Goal: Task Accomplishment & Management: Complete application form

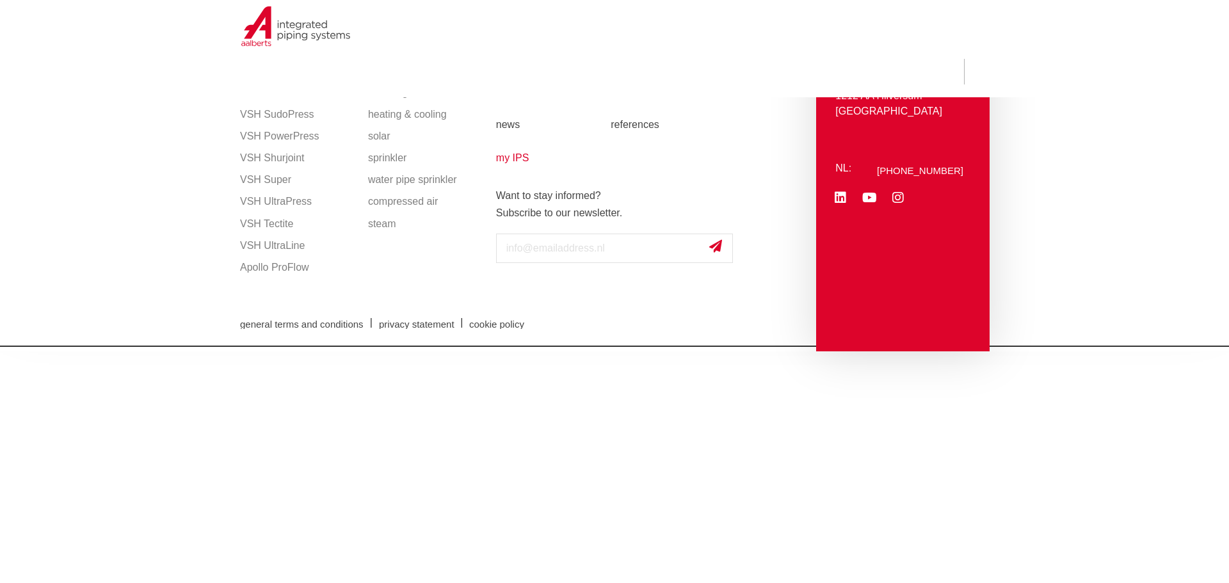
click at [518, 159] on font "my IPS" at bounding box center [512, 157] width 33 height 11
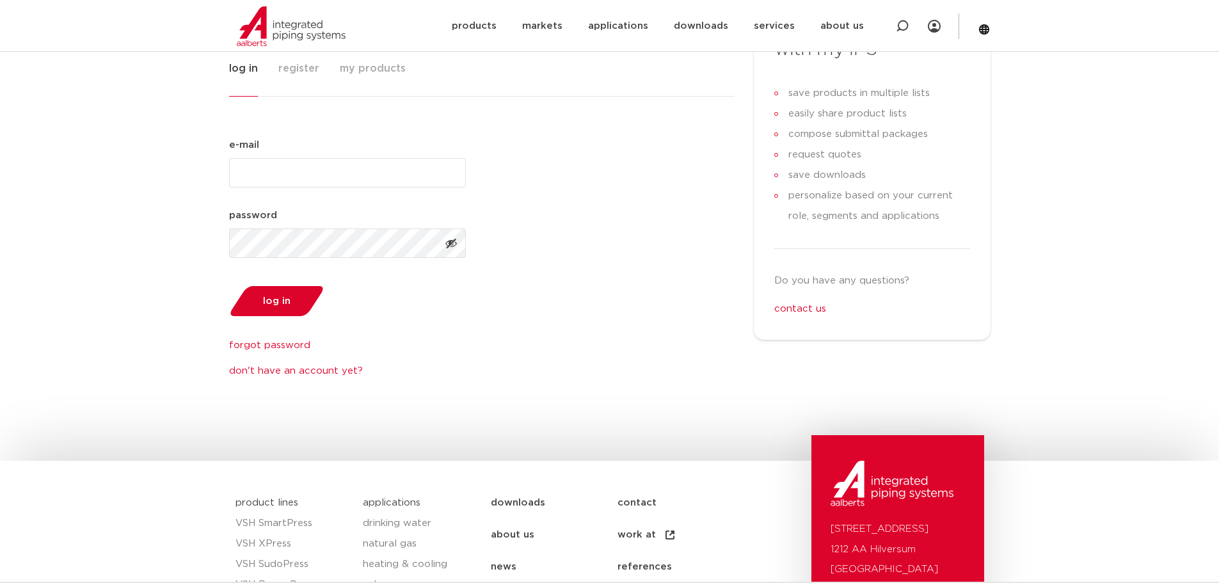
click at [391, 179] on input "e-mail (Required)" at bounding box center [347, 172] width 237 height 29
type input "[PERSON_NAME][EMAIL_ADDRESS][DOMAIN_NAME]"
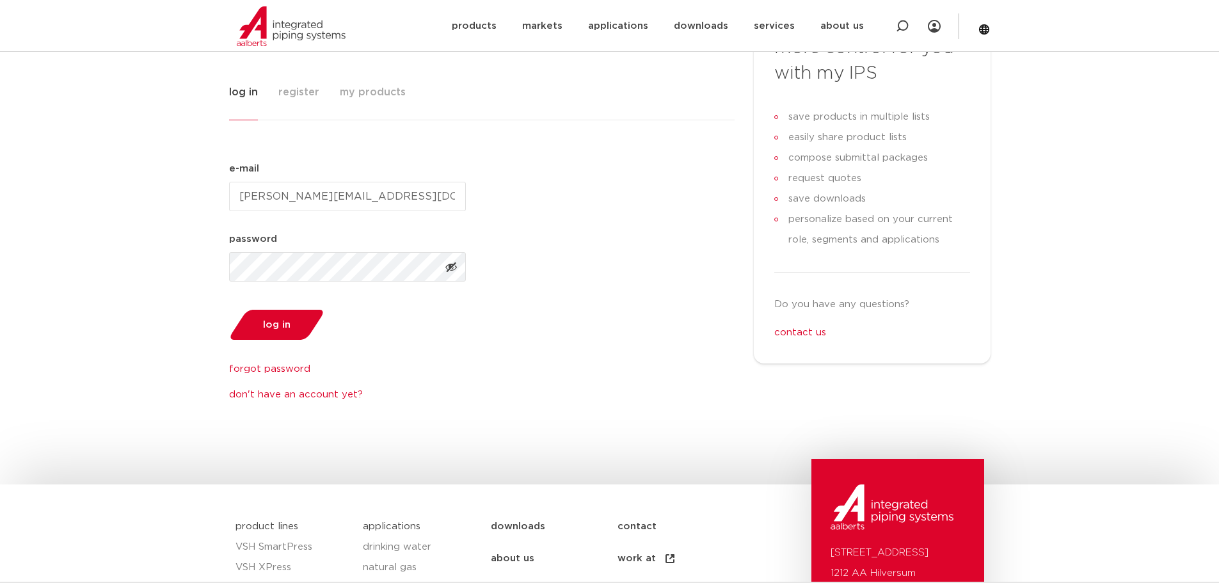
scroll to position [192, 0]
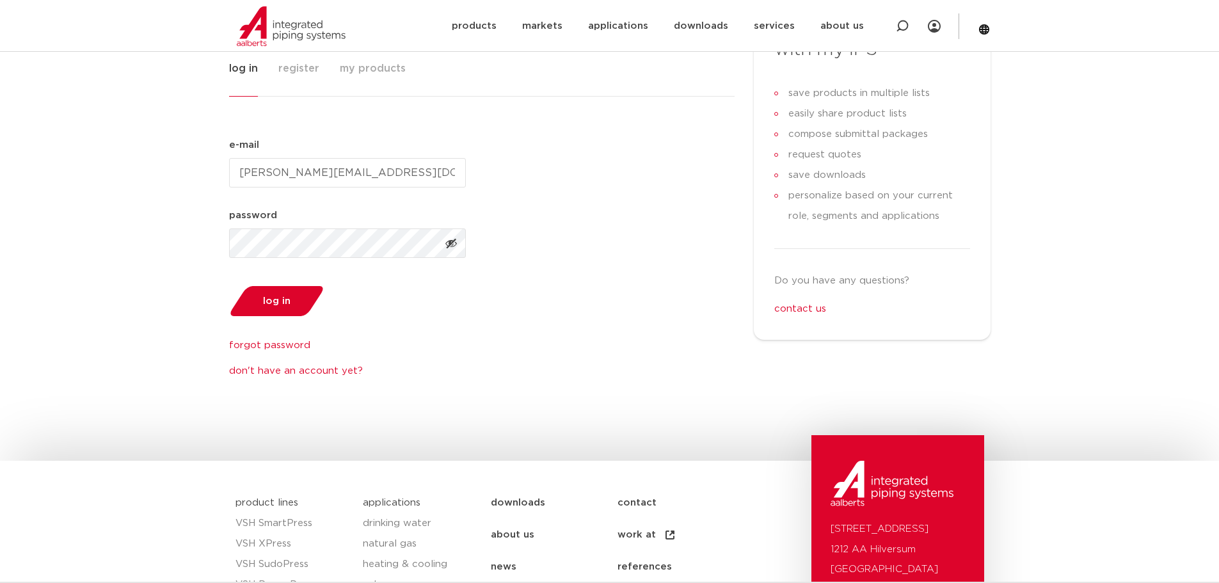
click at [650, 277] on div "e-mail (Required) [PERSON_NAME][EMAIL_ADDRESS][DOMAIN_NAME] password (Required)…" at bounding box center [482, 258] width 506 height 241
